Goal: Transaction & Acquisition: Obtain resource

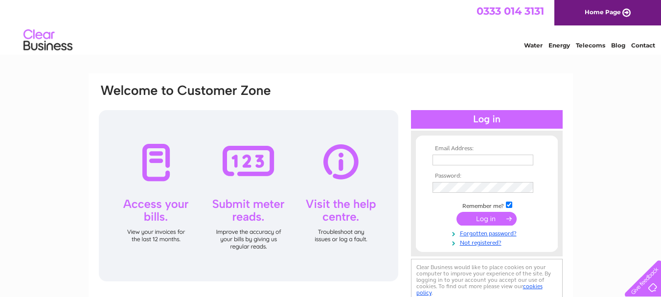
type input "caryn@clydesidets.co.uk"
click at [482, 218] on input "submit" at bounding box center [487, 219] width 60 height 14
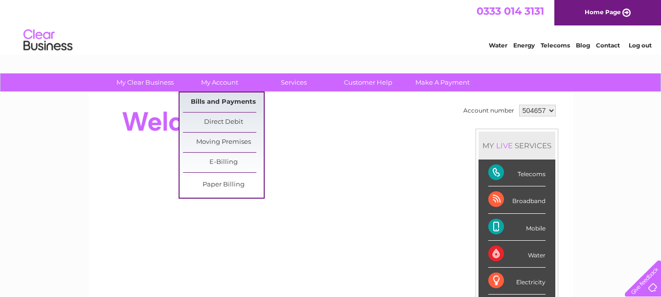
click at [223, 102] on link "Bills and Payments" at bounding box center [223, 103] width 81 height 20
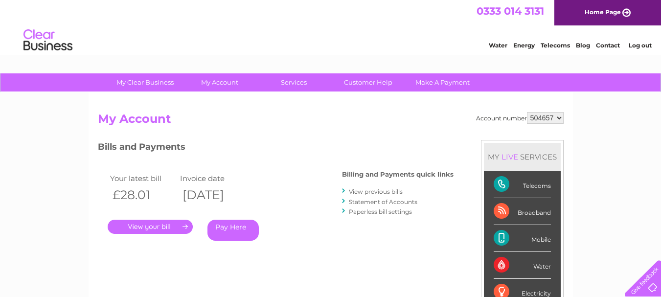
click at [158, 228] on link "." at bounding box center [150, 227] width 85 height 14
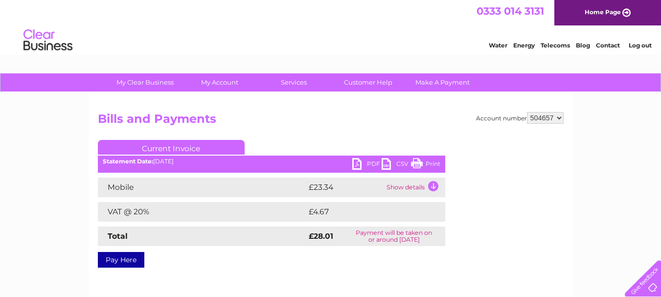
click at [365, 164] on link "PDF" at bounding box center [366, 165] width 29 height 14
click at [560, 119] on select "504657 904401" at bounding box center [545, 118] width 37 height 12
select select "904401"
click at [527, 112] on select "504657 904401" at bounding box center [545, 118] width 37 height 12
click at [364, 122] on h2 "Bills and Payments" at bounding box center [331, 121] width 466 height 19
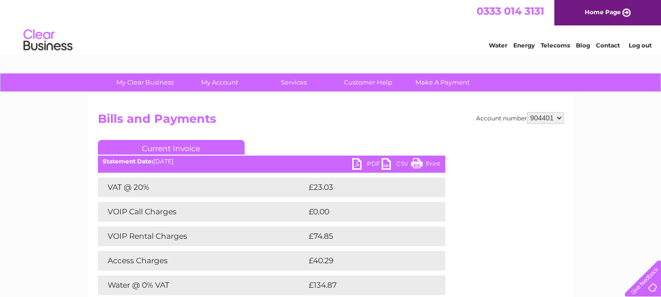
click at [370, 162] on link "PDF" at bounding box center [366, 165] width 29 height 14
